Goal: Task Accomplishment & Management: Complete application form

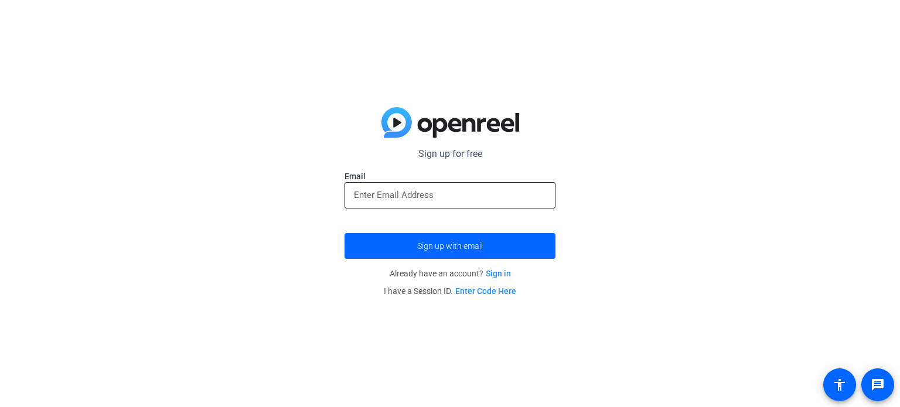
click at [389, 182] on div at bounding box center [450, 195] width 192 height 26
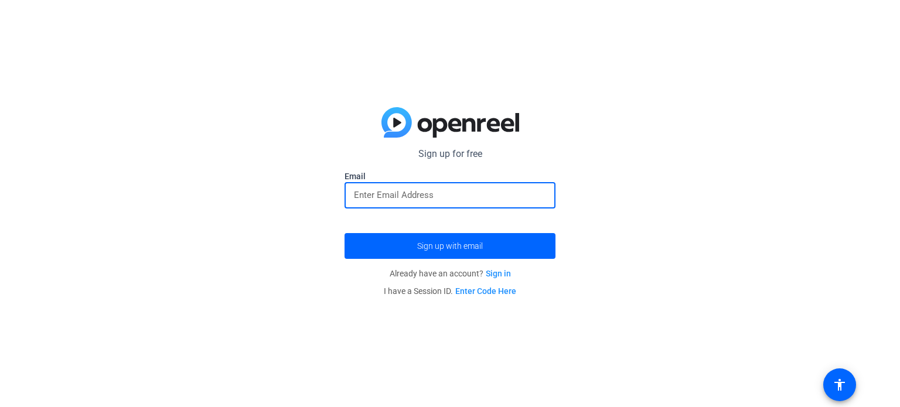
click at [377, 198] on input "email" at bounding box center [450, 195] width 192 height 14
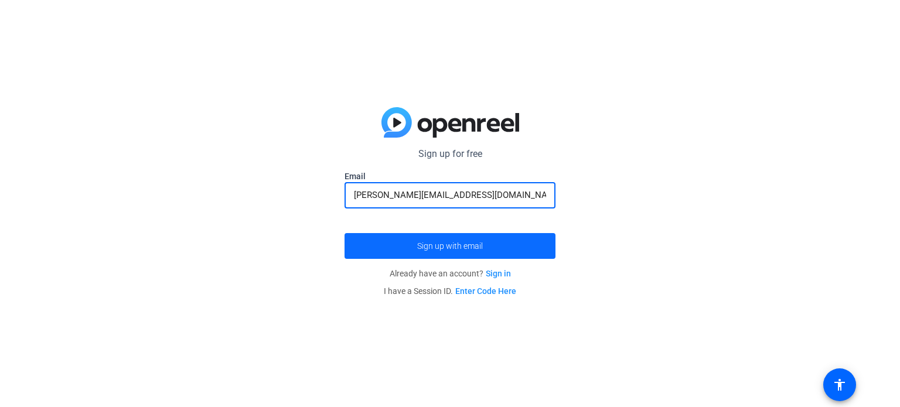
type input "[PERSON_NAME][EMAIL_ADDRESS][DOMAIN_NAME]"
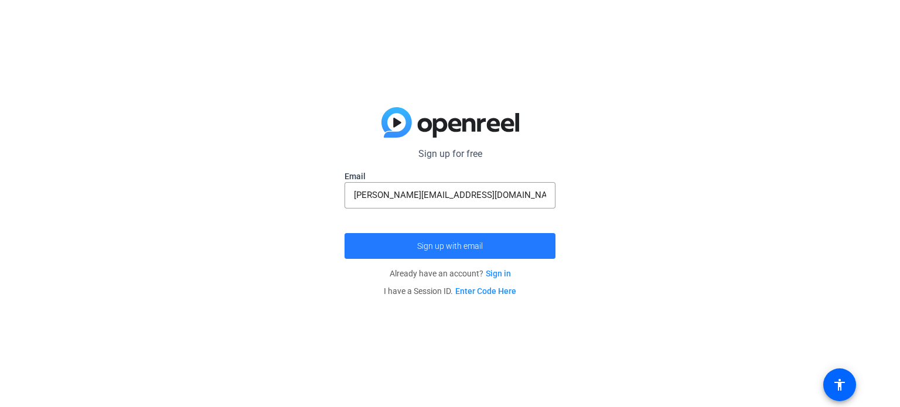
click at [433, 238] on span "submit" at bounding box center [449, 246] width 211 height 28
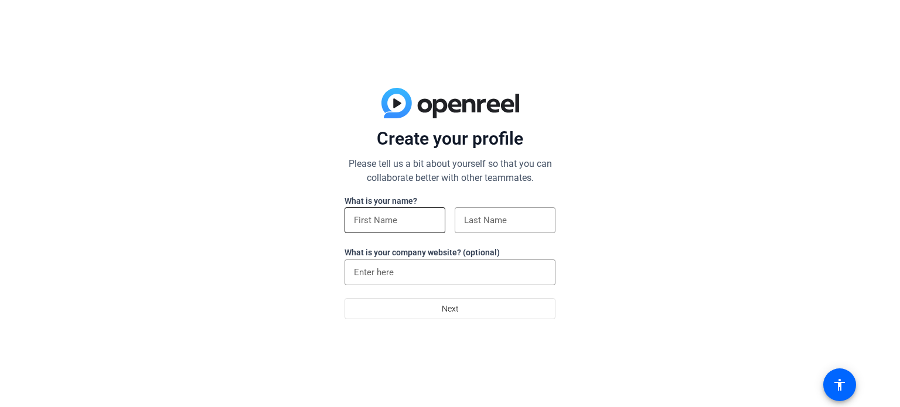
click at [419, 225] on input at bounding box center [395, 220] width 82 height 14
type input "[PERSON_NAME]"
click at [480, 224] on input at bounding box center [505, 220] width 82 height 14
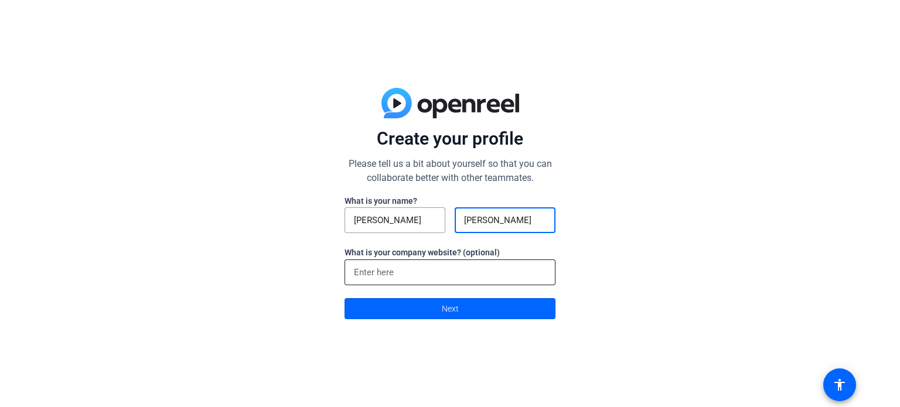
type input "seale"
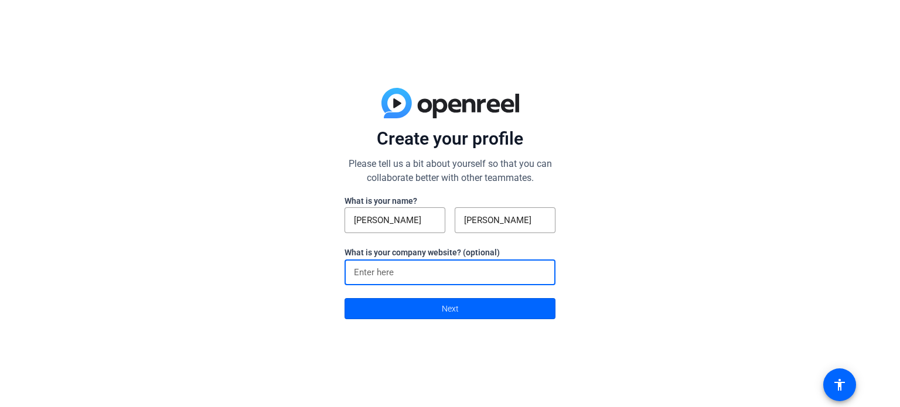
click at [422, 274] on input at bounding box center [450, 272] width 192 height 14
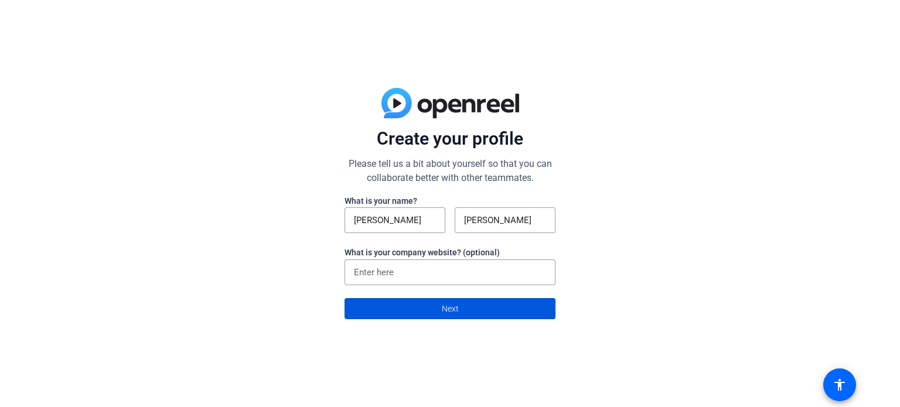
click at [455, 300] on span "Next" at bounding box center [450, 309] width 17 height 22
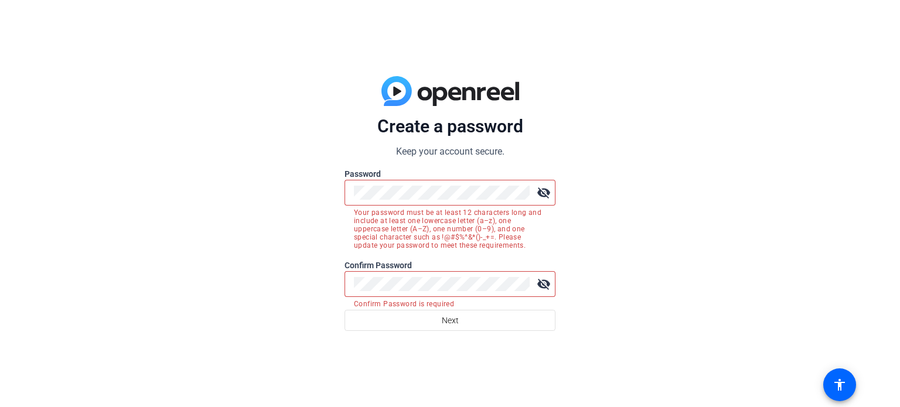
click at [542, 199] on mat-icon "visibility_off" at bounding box center [543, 192] width 23 height 23
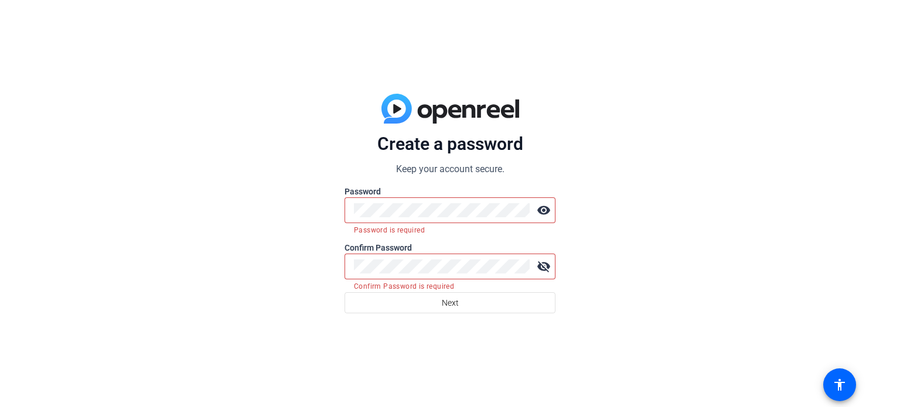
click at [550, 207] on mat-icon "visibility" at bounding box center [543, 210] width 23 height 23
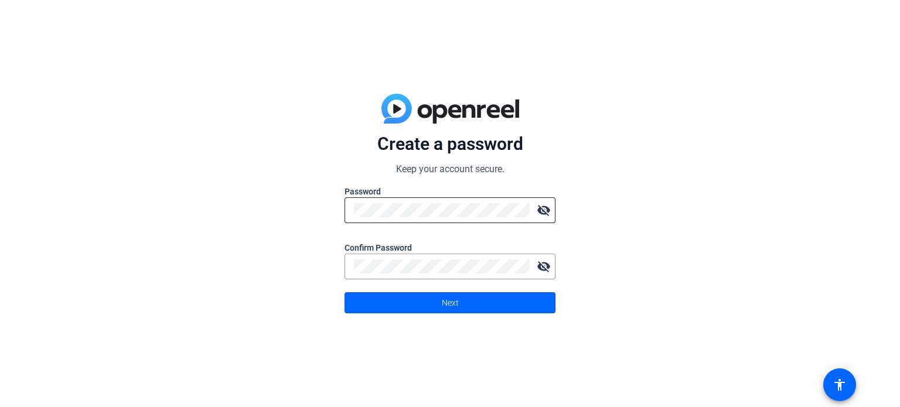
click at [548, 213] on mat-icon "visibility_off" at bounding box center [543, 210] width 23 height 23
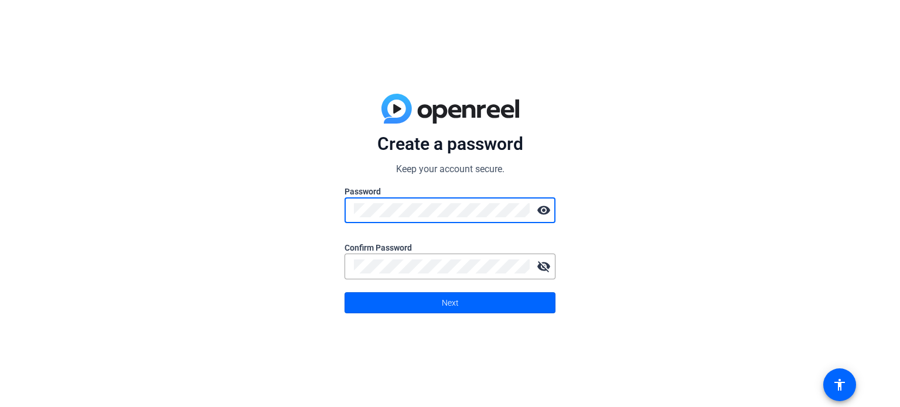
click at [330, 205] on div "Create a password Keep your account secure. Password visibility Confirm Passwor…" at bounding box center [450, 203] width 900 height 407
click at [429, 302] on span at bounding box center [450, 303] width 210 height 28
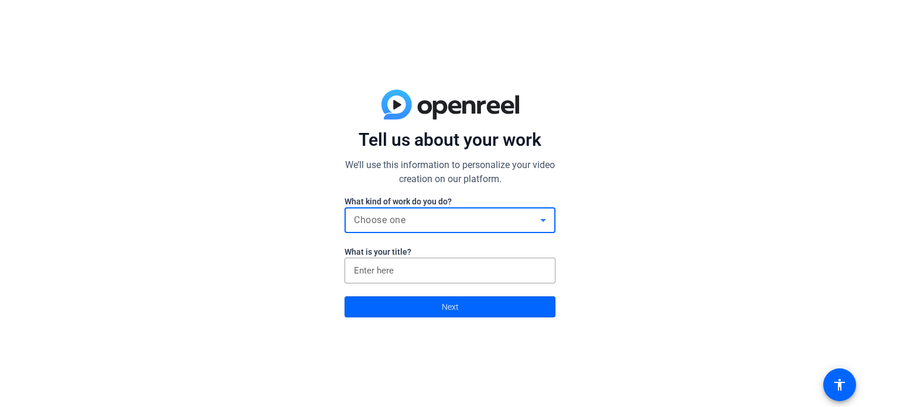
click at [450, 217] on div "Choose one" at bounding box center [447, 220] width 186 height 14
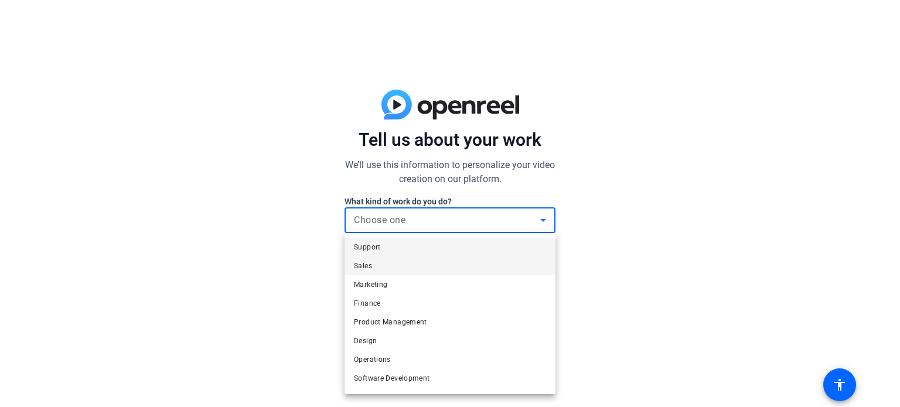
click at [394, 265] on mat-option "Sales" at bounding box center [449, 266] width 211 height 19
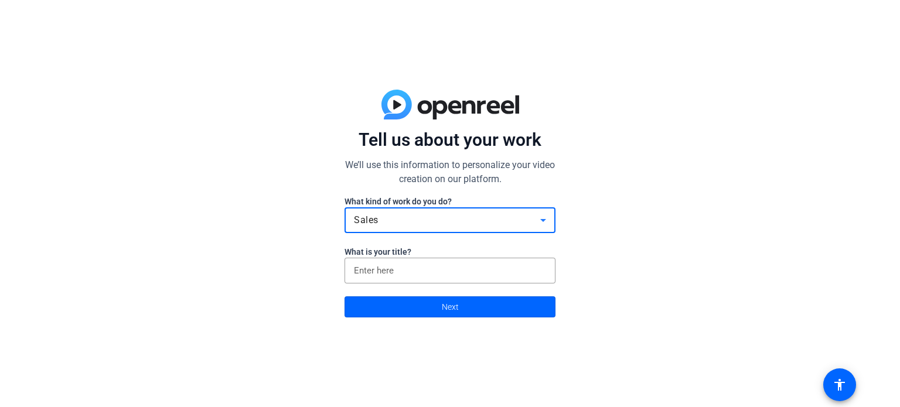
click at [394, 265] on input at bounding box center [450, 271] width 192 height 14
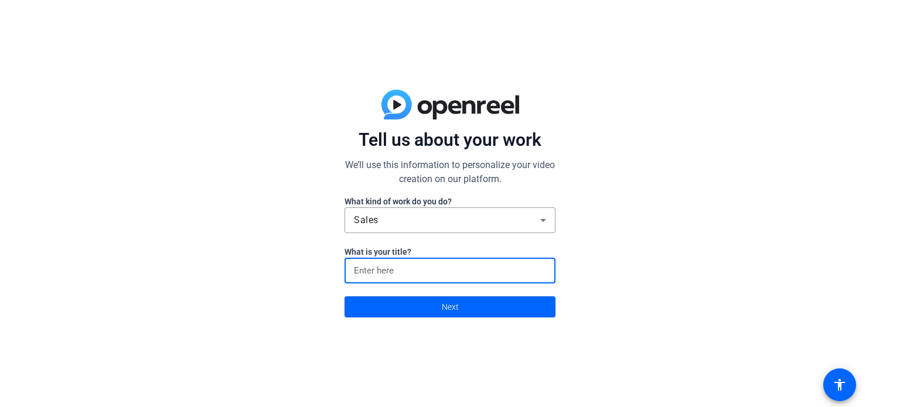
click at [396, 269] on input at bounding box center [450, 271] width 192 height 14
click at [396, 271] on input at bounding box center [450, 271] width 192 height 14
type input "ceo"
click at [440, 295] on span at bounding box center [450, 307] width 210 height 28
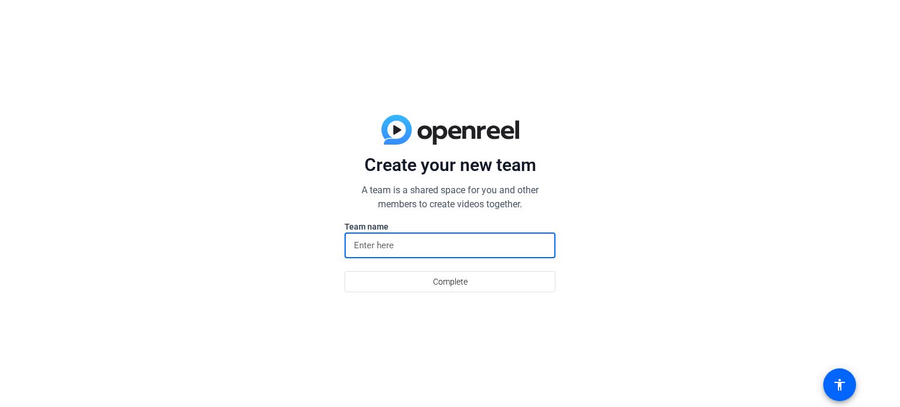
click at [440, 239] on input at bounding box center [450, 245] width 192 height 14
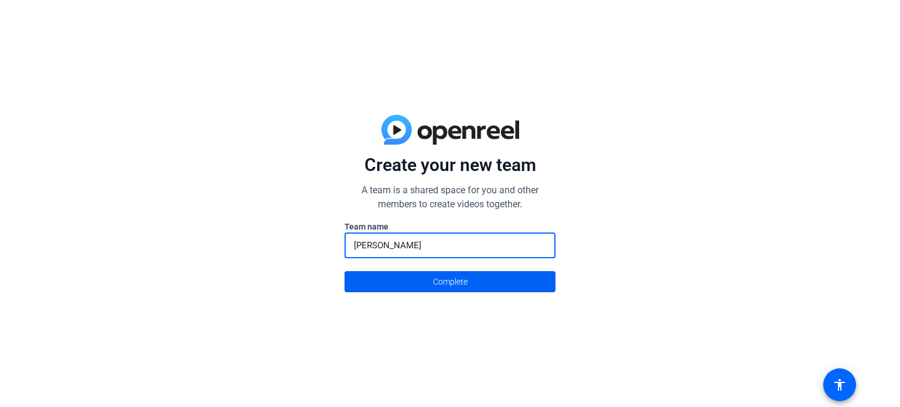
type input "[PERSON_NAME]"
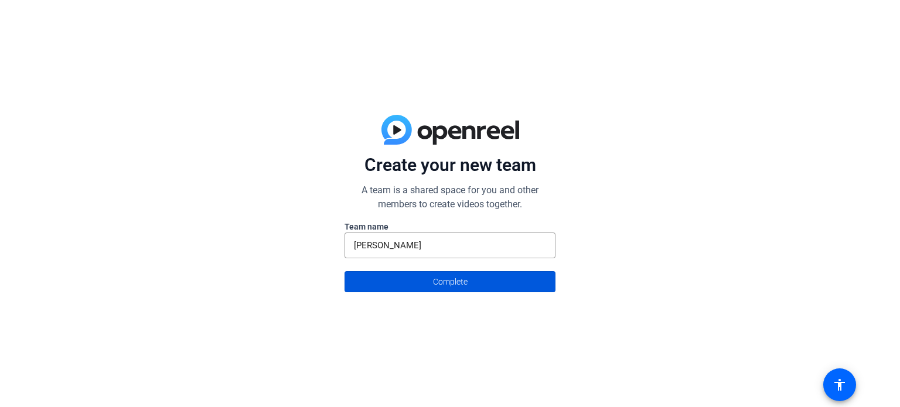
click at [456, 283] on span "Complete" at bounding box center [450, 282] width 35 height 22
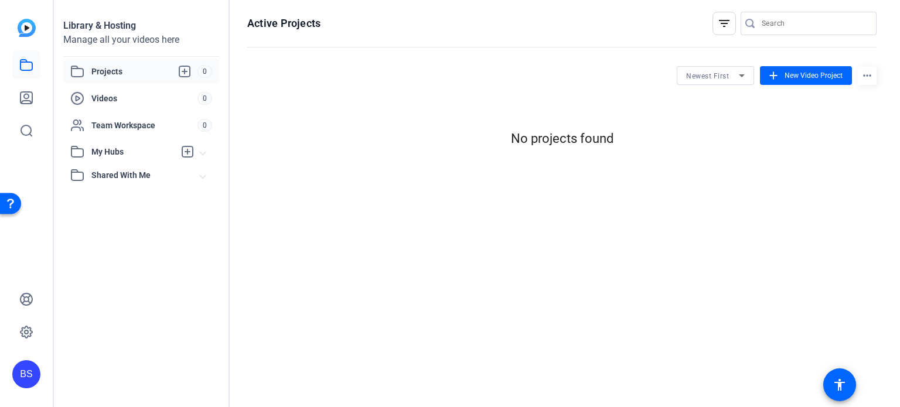
click at [112, 73] on span "Projects" at bounding box center [144, 71] width 106 height 14
click at [805, 68] on span at bounding box center [806, 75] width 92 height 28
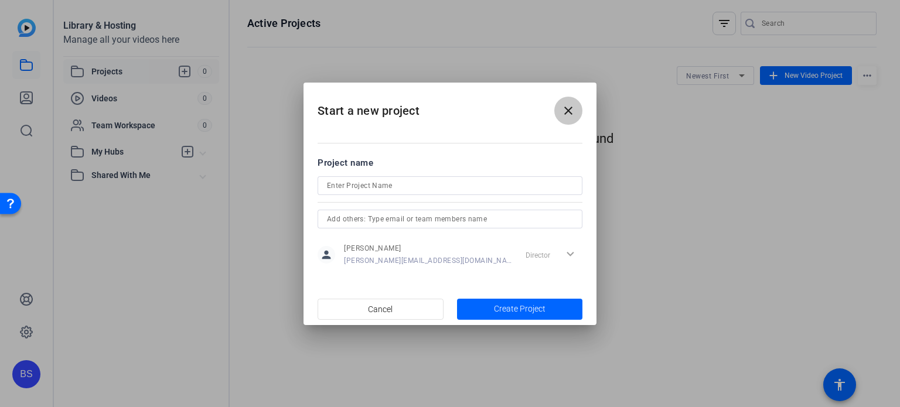
click at [573, 99] on span at bounding box center [568, 111] width 28 height 28
